Goal: Information Seeking & Learning: Compare options

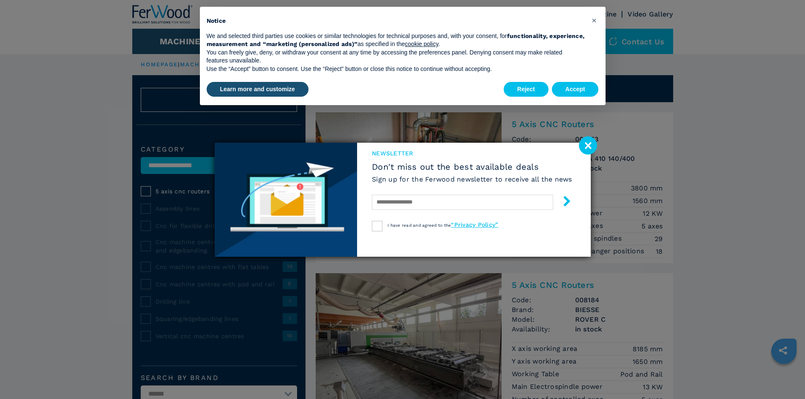
drag, startPoint x: 588, startPoint y: 148, endPoint x: 592, endPoint y: 144, distance: 6.0
click at [588, 148] on image at bounding box center [588, 145] width 18 height 18
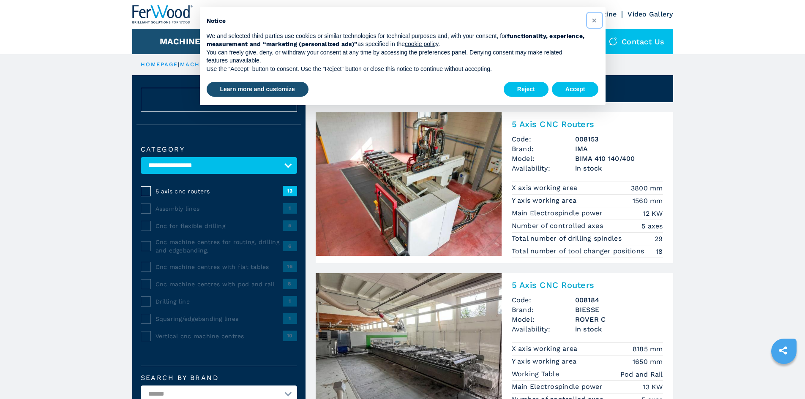
click at [593, 20] on span "×" at bounding box center [593, 20] width 5 height 10
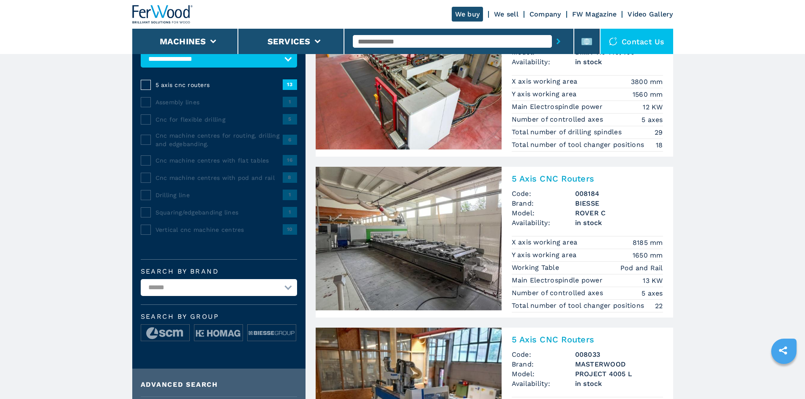
scroll to position [169, 0]
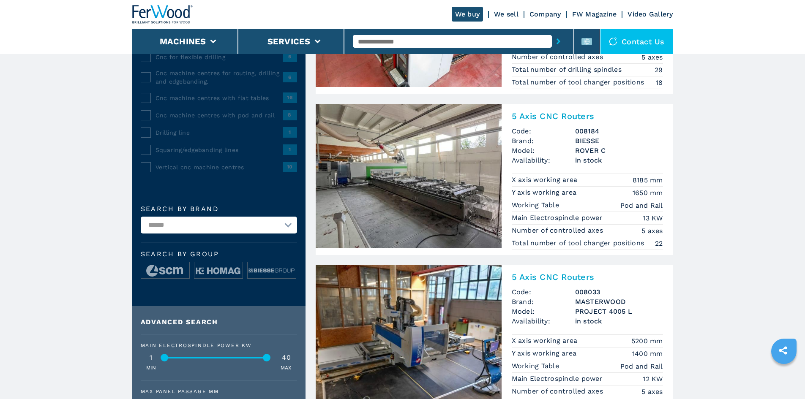
click at [408, 172] on img at bounding box center [409, 176] width 186 height 144
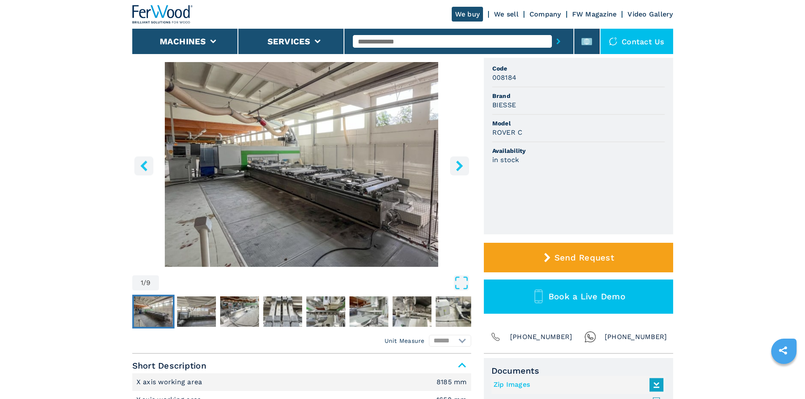
scroll to position [42, 0]
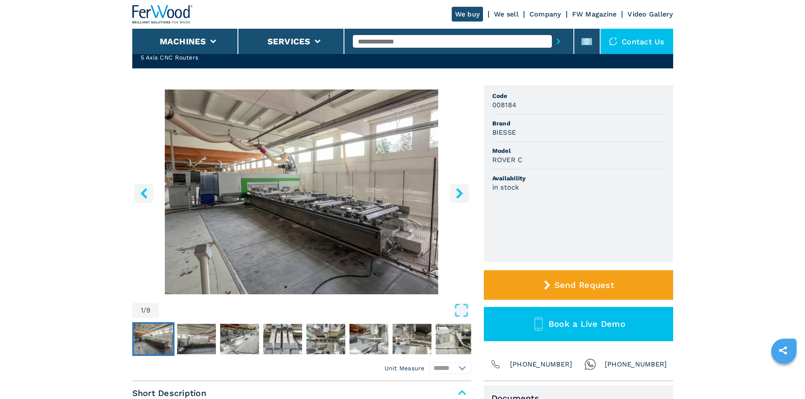
click at [322, 202] on img "Go to Slide 1" at bounding box center [301, 192] width 339 height 205
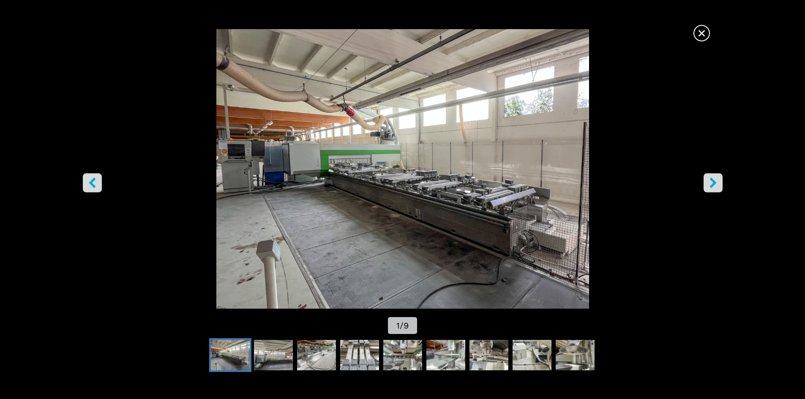
click at [716, 182] on icon "right-button" at bounding box center [713, 182] width 11 height 11
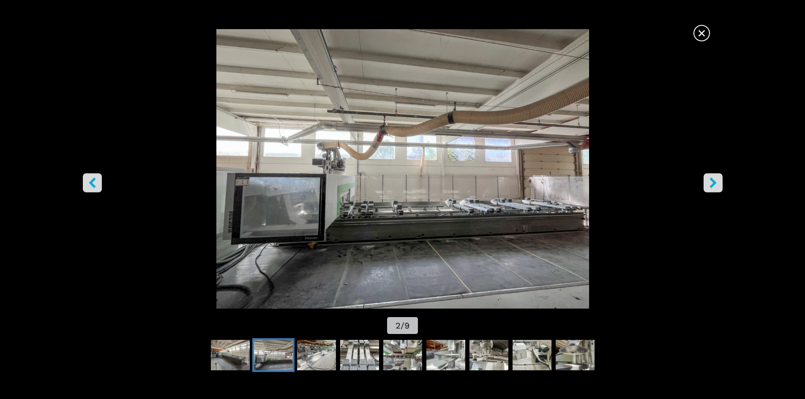
click at [716, 182] on icon "right-button" at bounding box center [713, 182] width 11 height 11
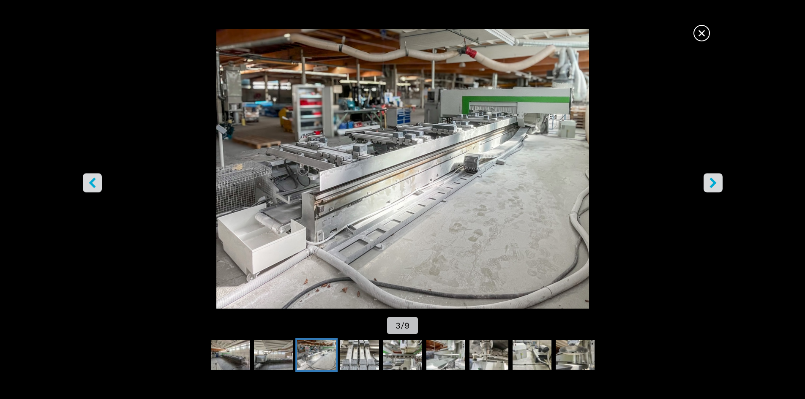
click at [716, 182] on icon "right-button" at bounding box center [713, 182] width 11 height 11
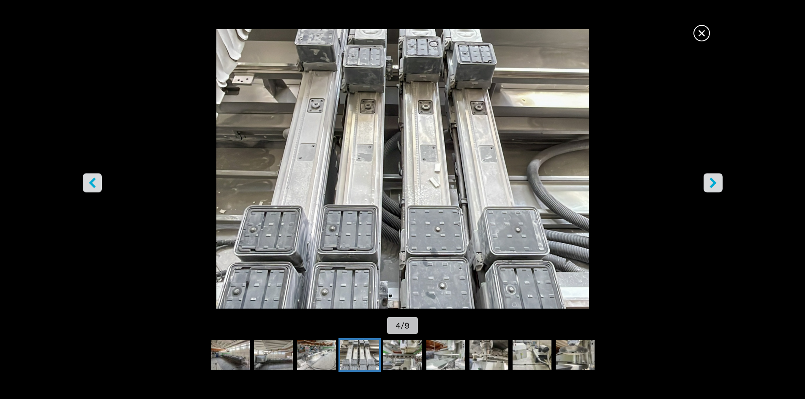
click at [716, 182] on icon "right-button" at bounding box center [713, 182] width 11 height 11
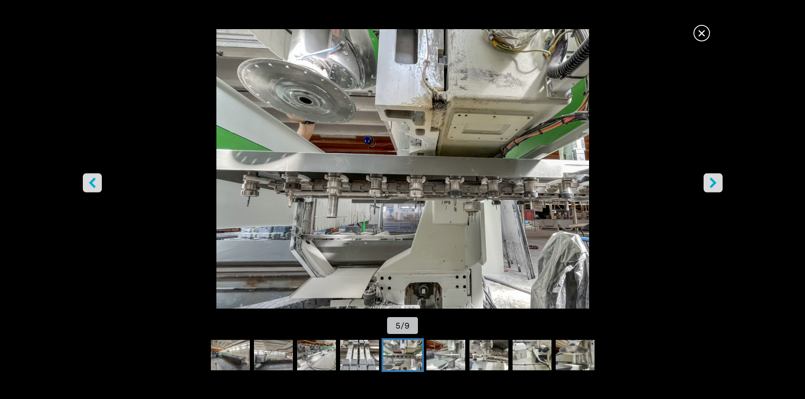
click at [716, 182] on icon "right-button" at bounding box center [713, 182] width 11 height 11
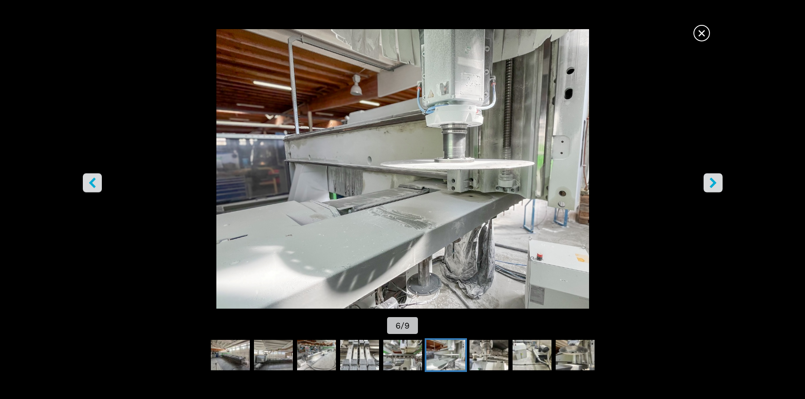
click at [716, 182] on icon "right-button" at bounding box center [713, 182] width 11 height 11
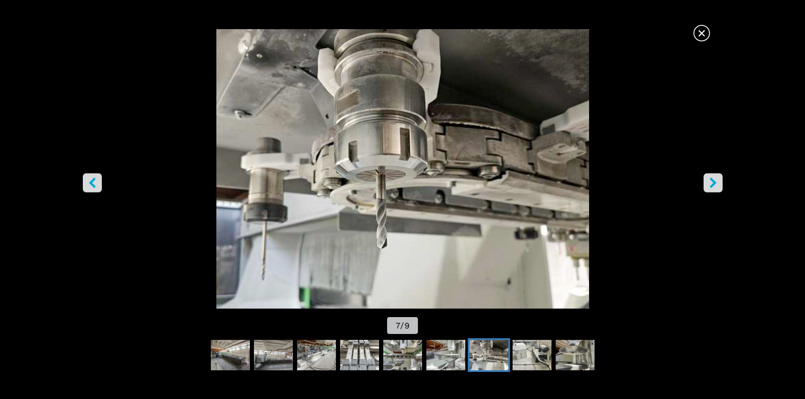
click at [710, 186] on icon "right-button" at bounding box center [712, 182] width 7 height 11
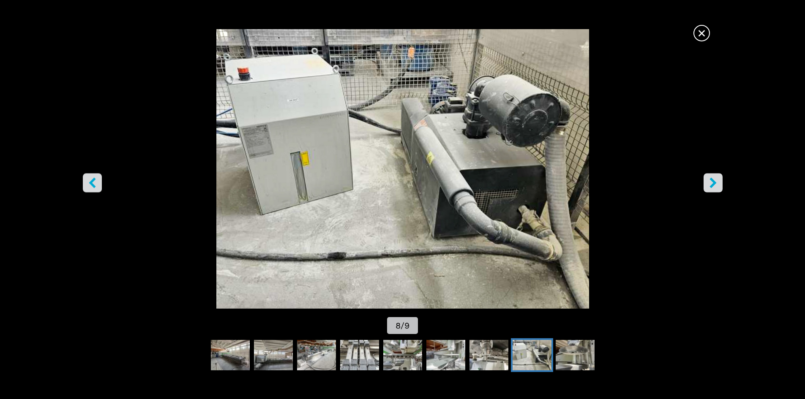
click at [710, 186] on icon "right-button" at bounding box center [712, 182] width 7 height 11
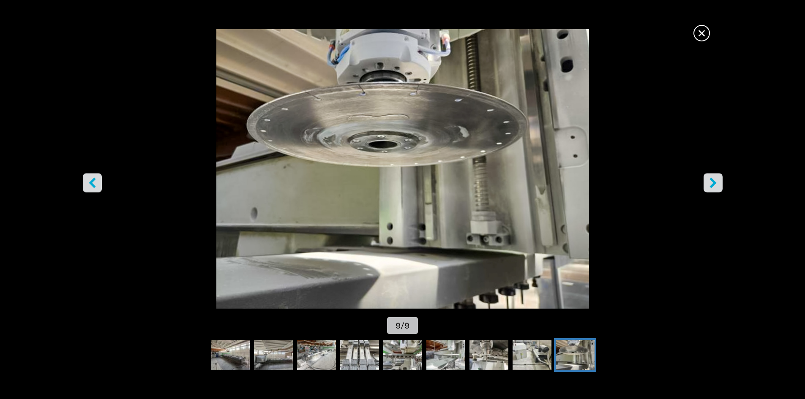
click at [710, 186] on icon "right-button" at bounding box center [712, 182] width 7 height 11
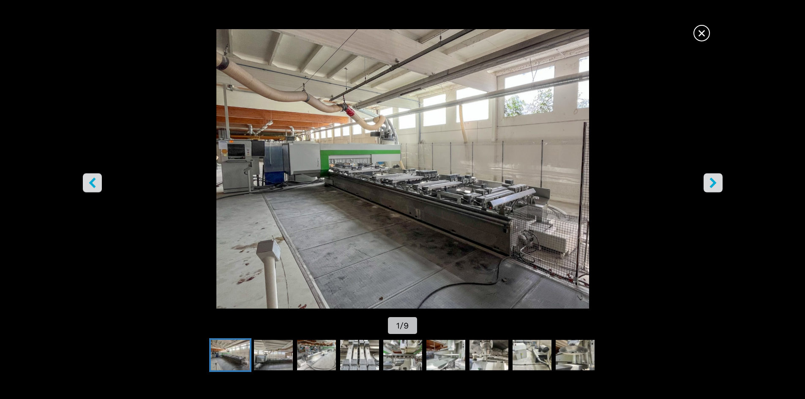
click at [710, 186] on icon "right-button" at bounding box center [712, 182] width 7 height 11
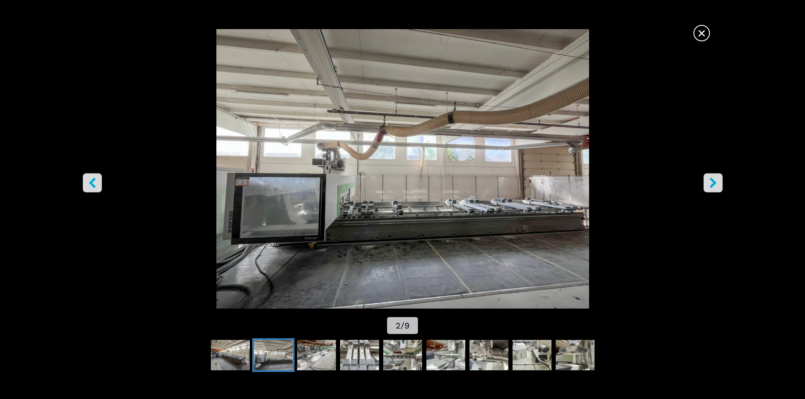
click at [710, 186] on icon "right-button" at bounding box center [712, 182] width 7 height 11
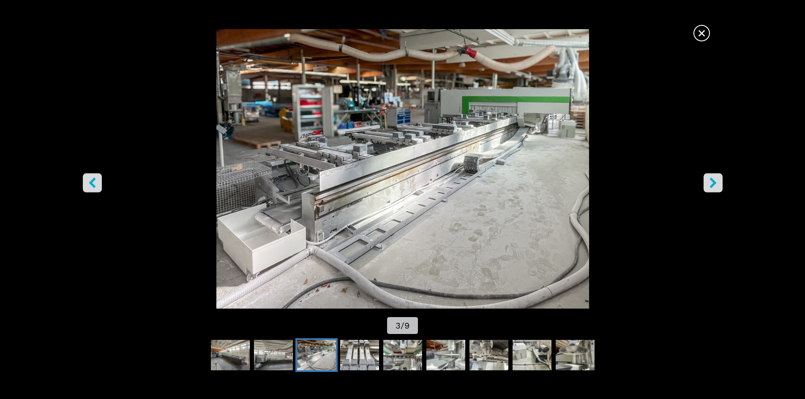
click at [694, 27] on span "×" at bounding box center [701, 31] width 15 height 15
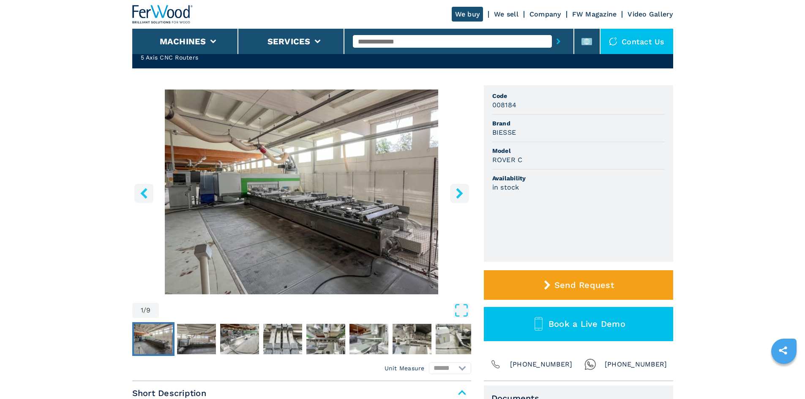
select select "**********"
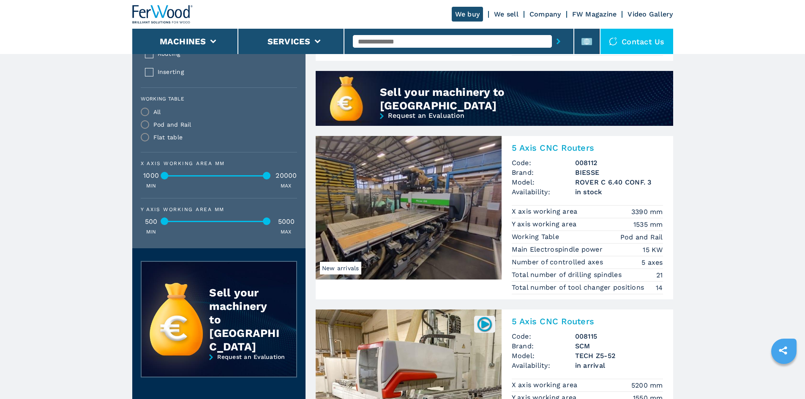
scroll to position [725, 0]
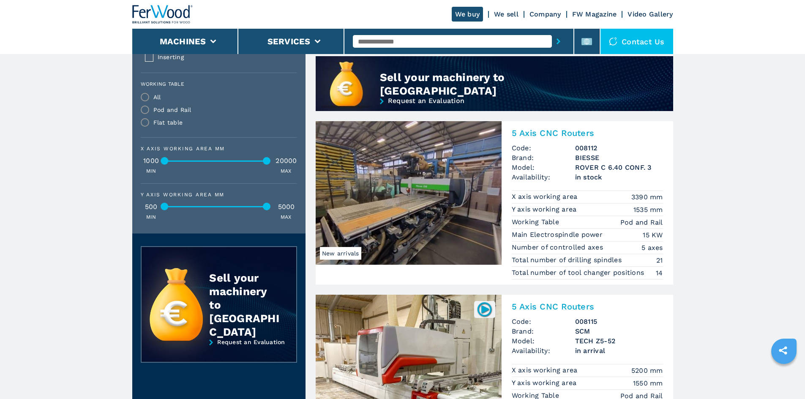
click at [421, 198] on img at bounding box center [409, 193] width 186 height 144
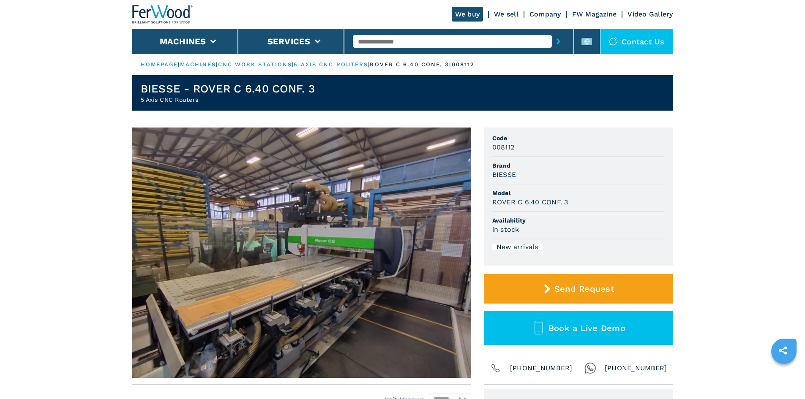
click at [415, 280] on img at bounding box center [301, 253] width 339 height 250
select select "**********"
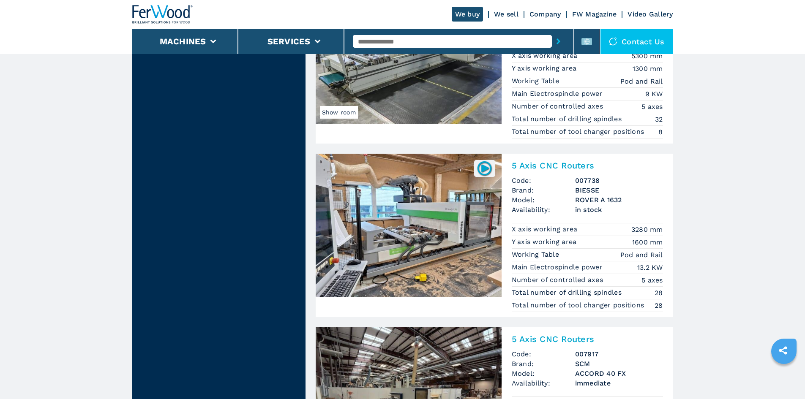
scroll to position [1647, 0]
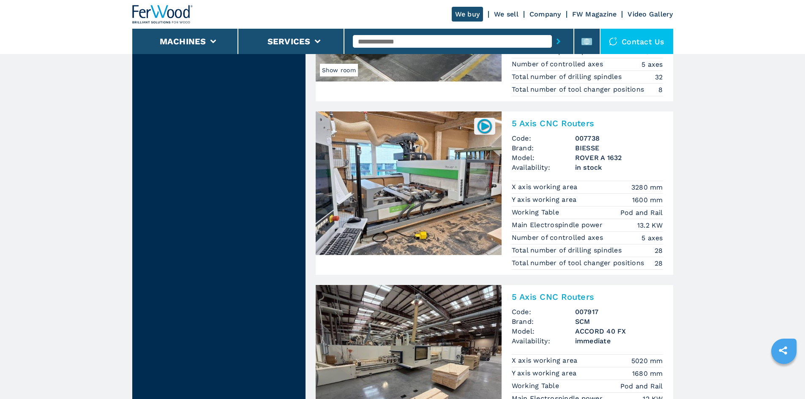
click at [436, 209] on img at bounding box center [409, 184] width 186 height 144
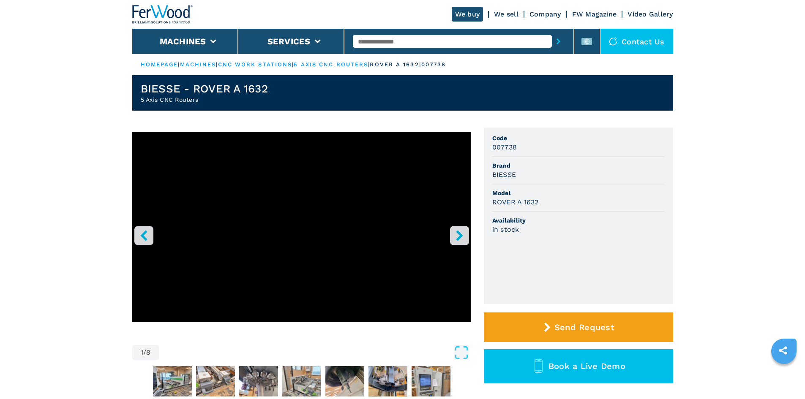
click at [312, 234] on div "Go to Slide 1" at bounding box center [301, 227] width 339 height 191
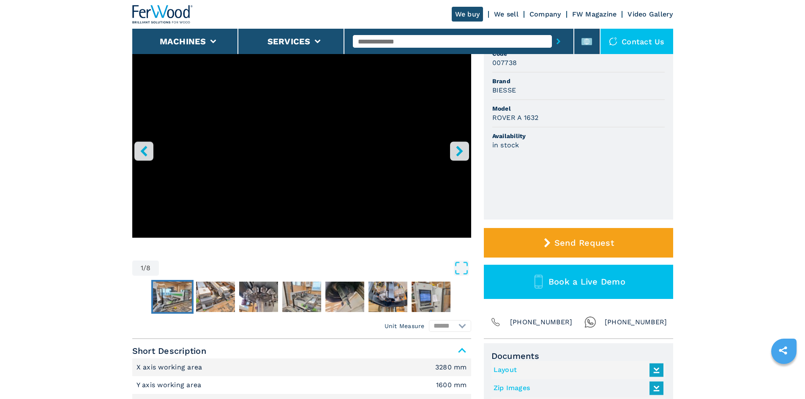
click at [173, 291] on img "Go to Slide 2" at bounding box center [172, 297] width 39 height 30
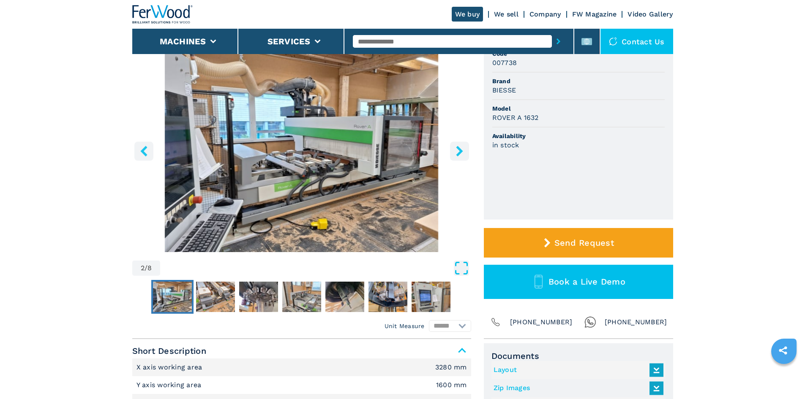
click at [460, 268] on icon "Open Fullscreen" at bounding box center [461, 268] width 15 height 15
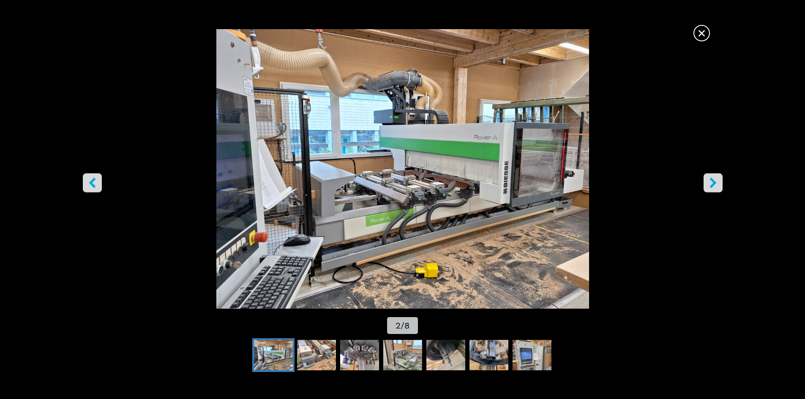
click at [714, 187] on icon "right-button" at bounding box center [713, 182] width 11 height 11
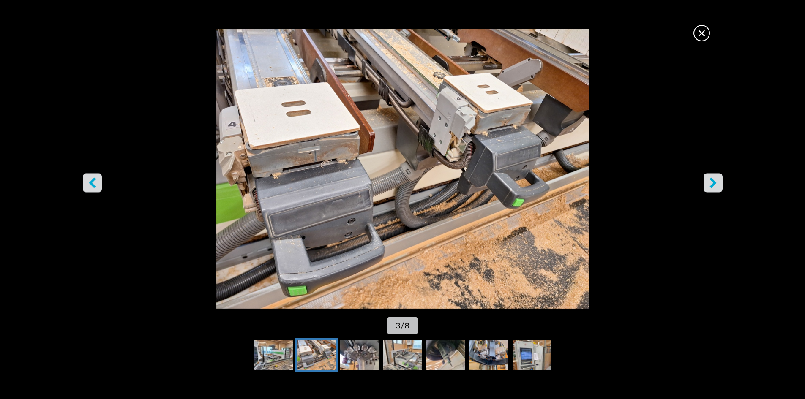
click at [705, 185] on button "right-button" at bounding box center [712, 182] width 19 height 19
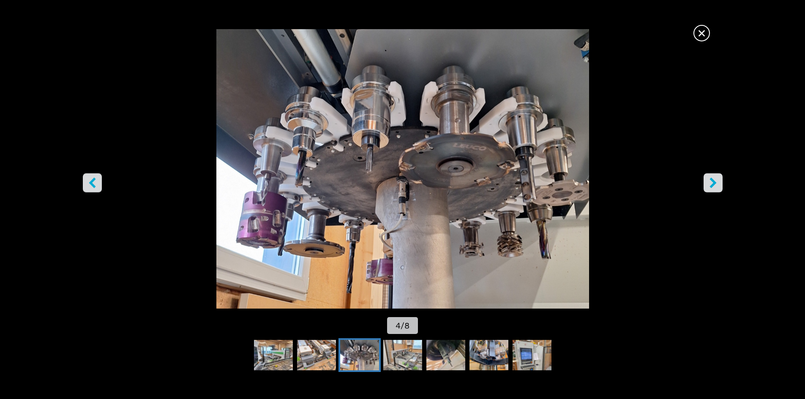
click at [90, 185] on icon "left-button" at bounding box center [92, 182] width 11 height 11
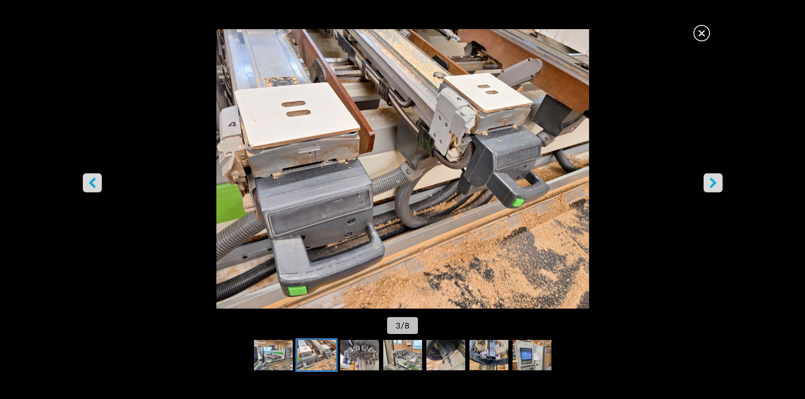
click at [713, 180] on icon "right-button" at bounding box center [712, 182] width 7 height 11
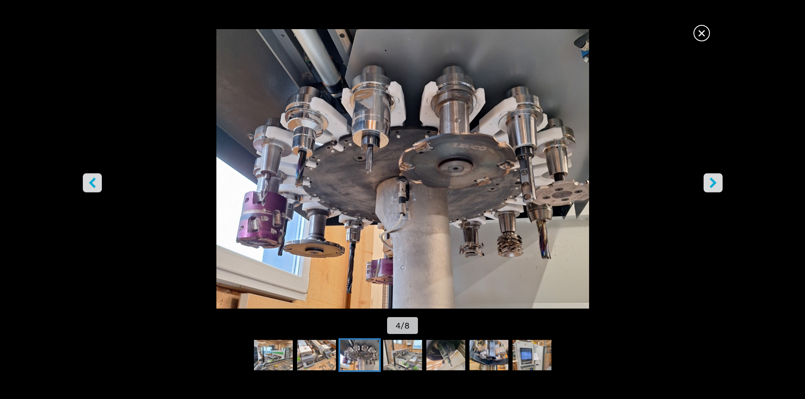
click at [713, 180] on icon "right-button" at bounding box center [712, 182] width 7 height 11
click at [715, 188] on icon "right-button" at bounding box center [713, 182] width 11 height 11
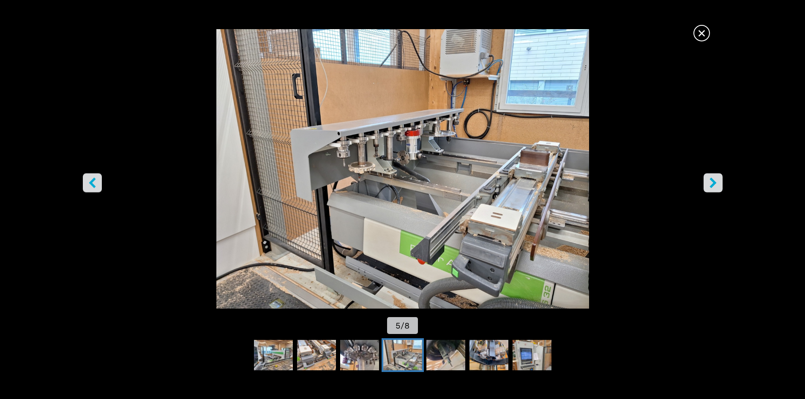
scroll to position [0, 0]
click at [710, 183] on icon "right-button" at bounding box center [713, 182] width 11 height 11
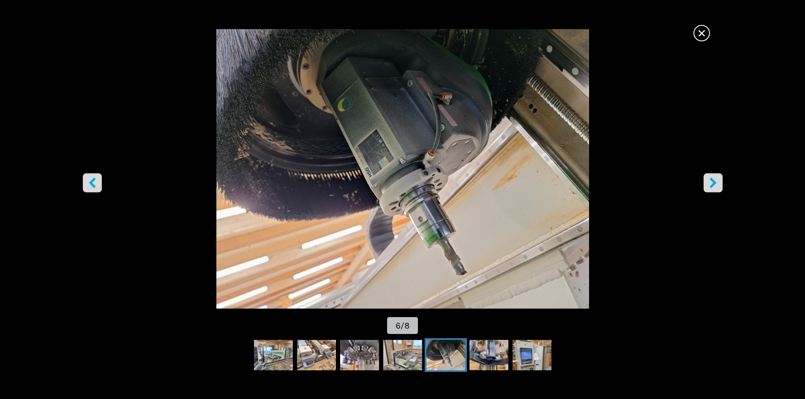
click at [708, 182] on icon "right-button" at bounding box center [713, 182] width 11 height 11
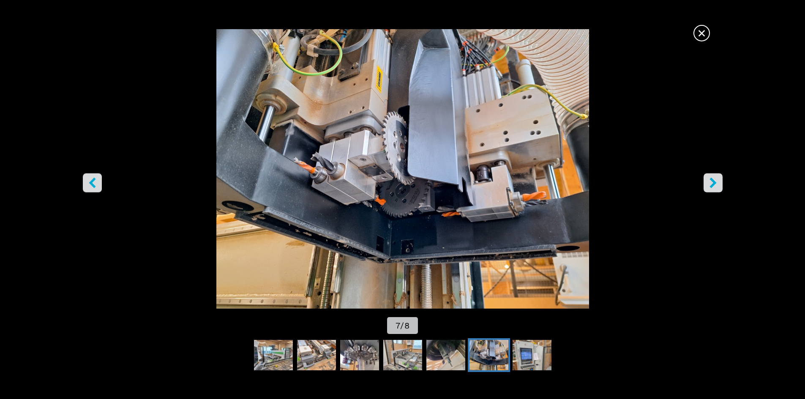
click at [708, 182] on icon "right-button" at bounding box center [713, 182] width 11 height 11
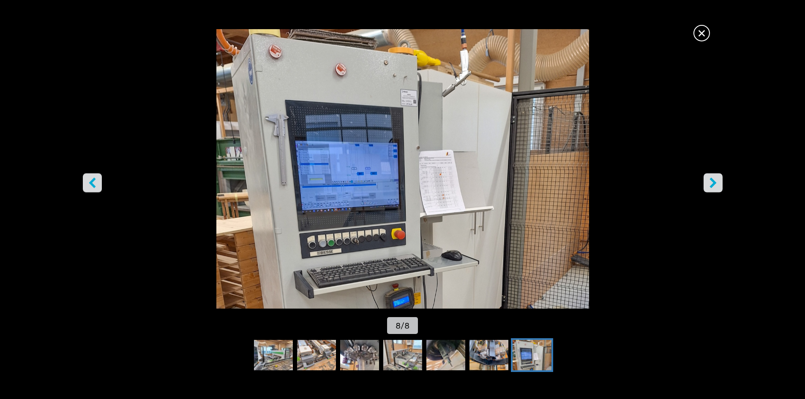
click at [708, 182] on icon "right-button" at bounding box center [713, 182] width 11 height 11
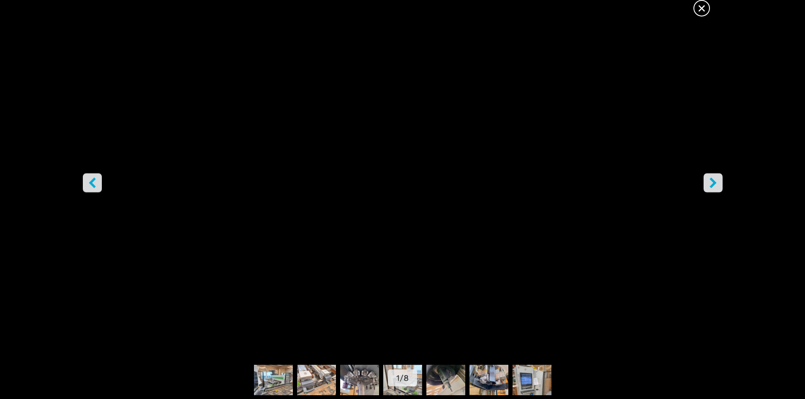
click at [708, 182] on icon "right-button" at bounding box center [713, 182] width 11 height 11
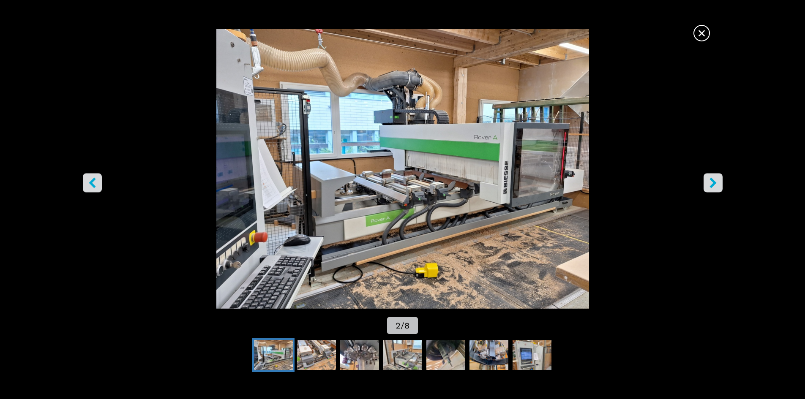
click at [700, 34] on span "×" at bounding box center [701, 31] width 15 height 15
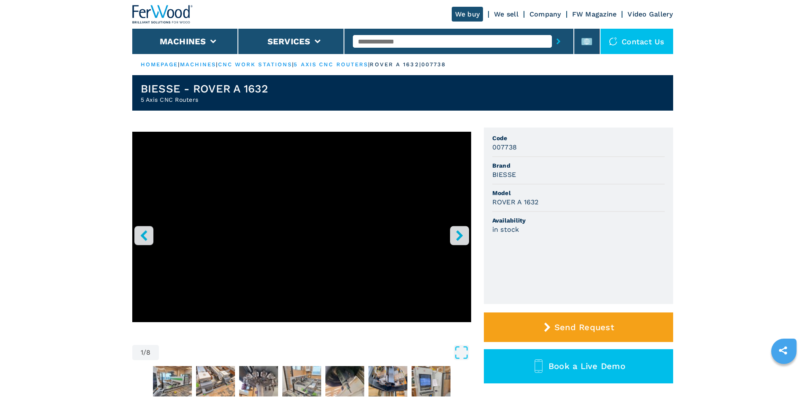
select select "**********"
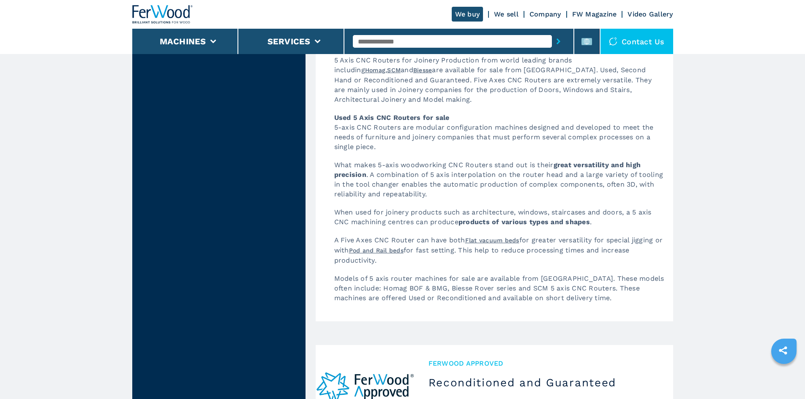
scroll to position [2028, 0]
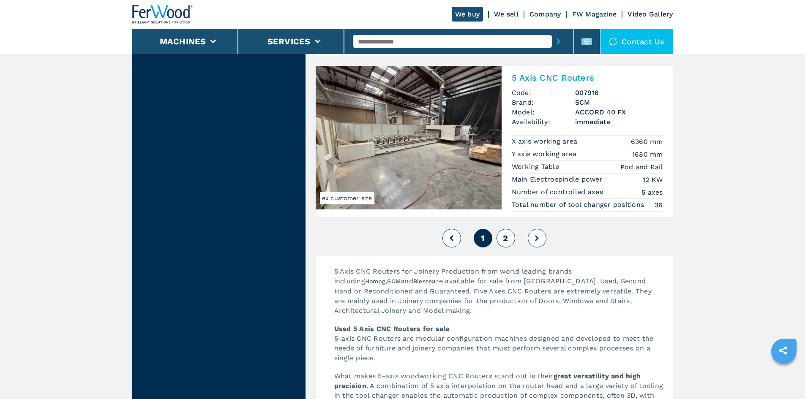
click at [504, 241] on span "2" at bounding box center [505, 238] width 5 height 10
